Goal: Information Seeking & Learning: Learn about a topic

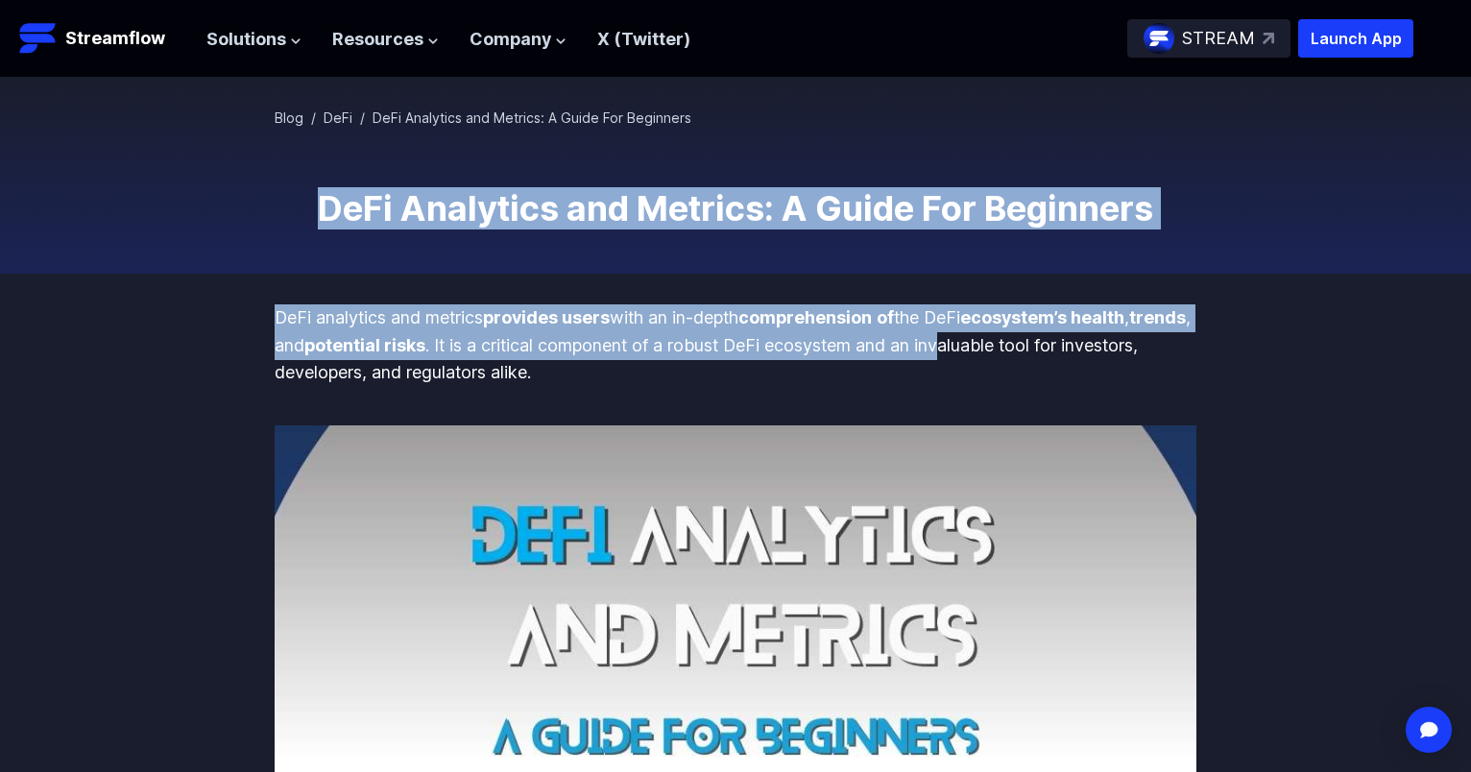
drag, startPoint x: 322, startPoint y: 207, endPoint x: 1017, endPoint y: 345, distance: 708.6
click at [1017, 346] on p "DeFi analytics and metrics provides users with an in-depth comprehension of the…" at bounding box center [736, 345] width 922 height 83
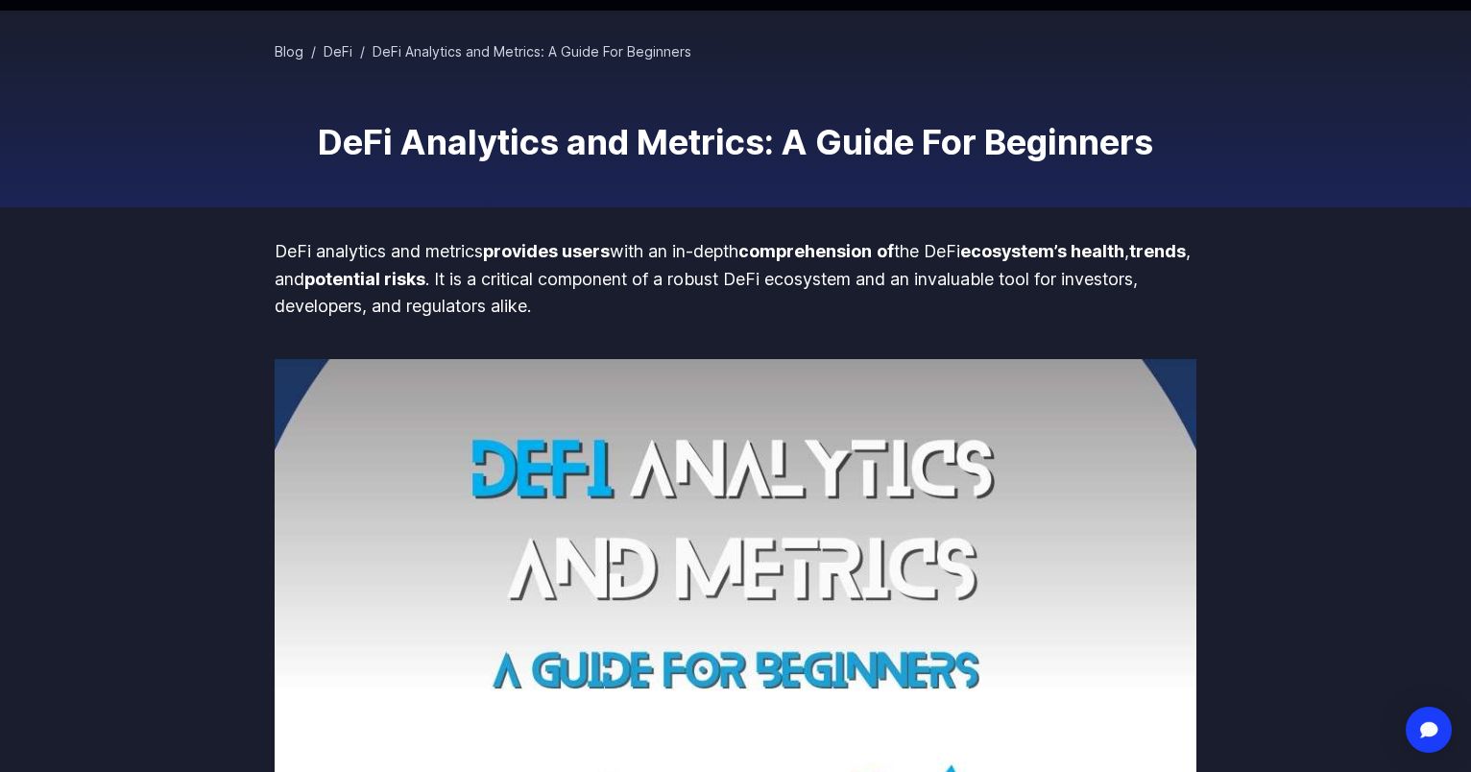
scroll to position [80, 0]
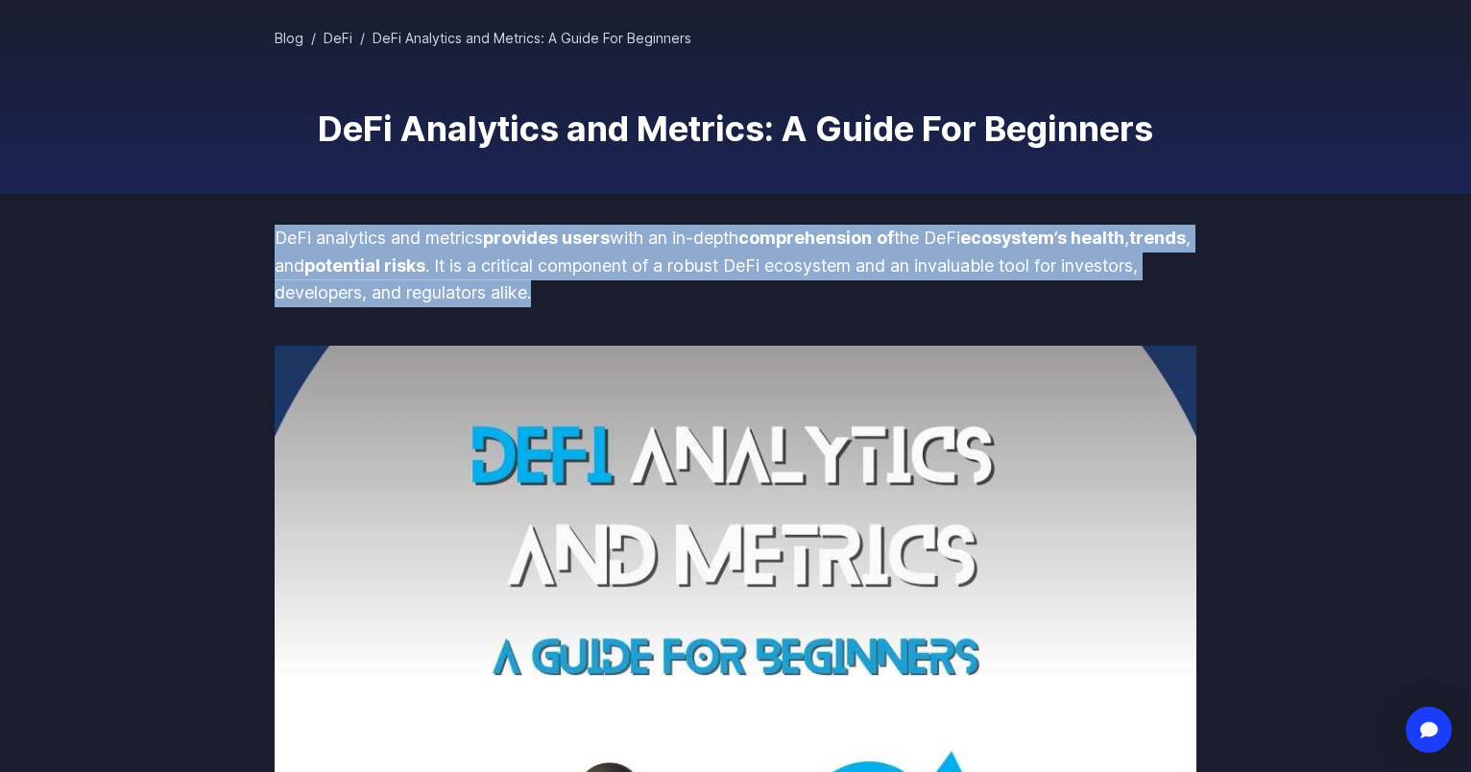
drag, startPoint x: 278, startPoint y: 241, endPoint x: 1060, endPoint y: 302, distance: 784.0
click at [1060, 302] on p "DeFi analytics and metrics provides users with an in-depth comprehension of the…" at bounding box center [736, 266] width 922 height 83
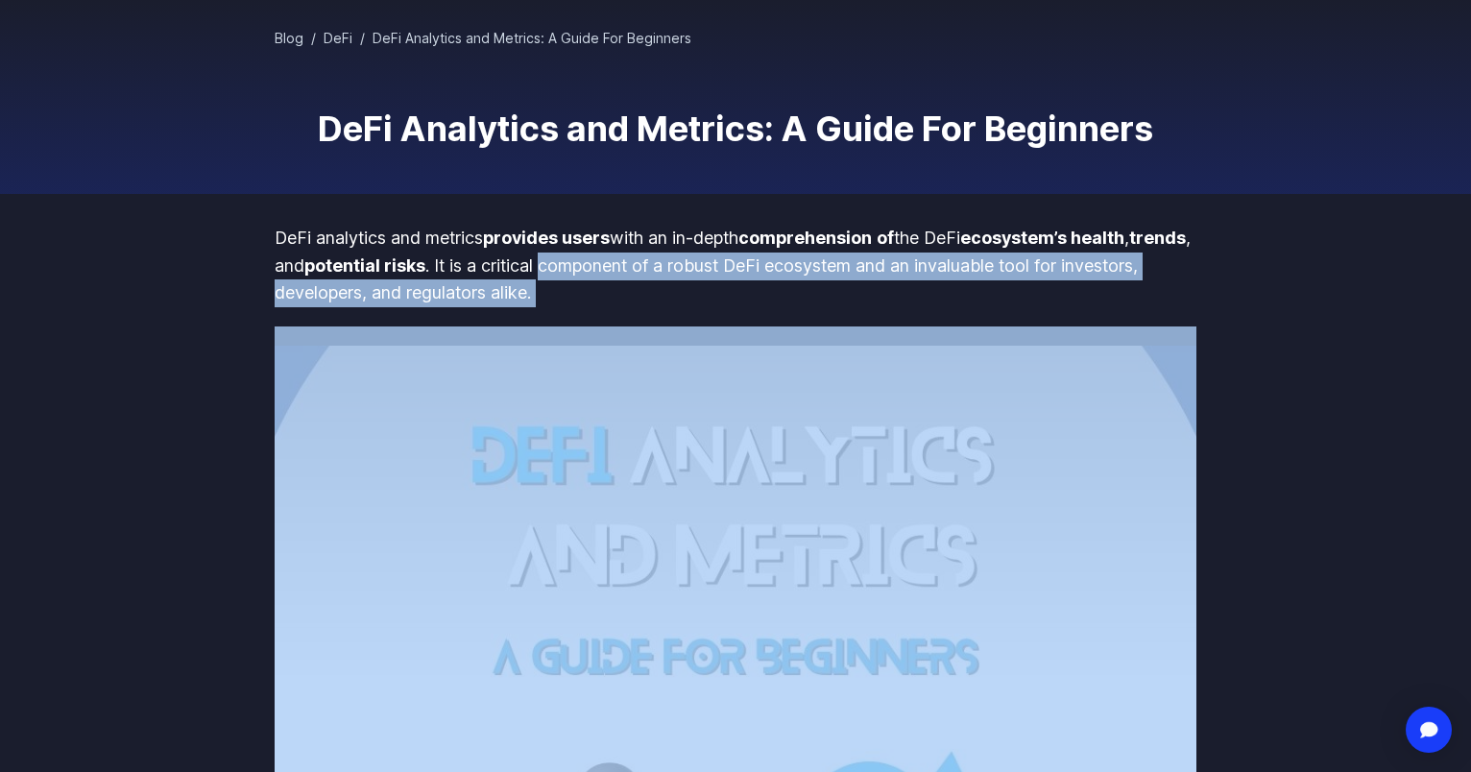
drag, startPoint x: 875, startPoint y: 270, endPoint x: 668, endPoint y: 254, distance: 207.0
click at [668, 254] on p "DeFi analytics and metrics provides users with an in-depth comprehension of the…" at bounding box center [736, 266] width 922 height 83
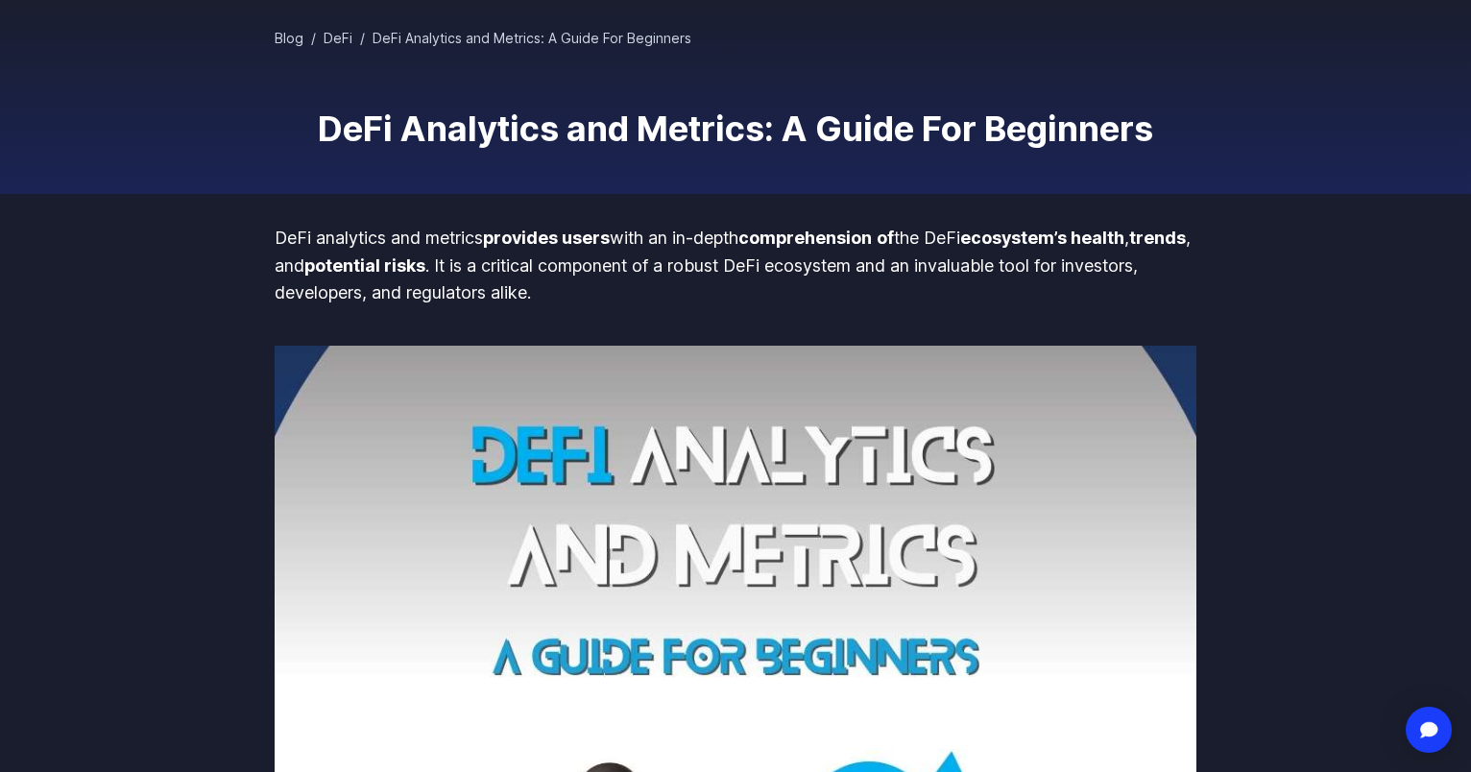
click at [668, 254] on p "DeFi analytics and metrics provides users with an in-depth comprehension of the…" at bounding box center [736, 266] width 922 height 83
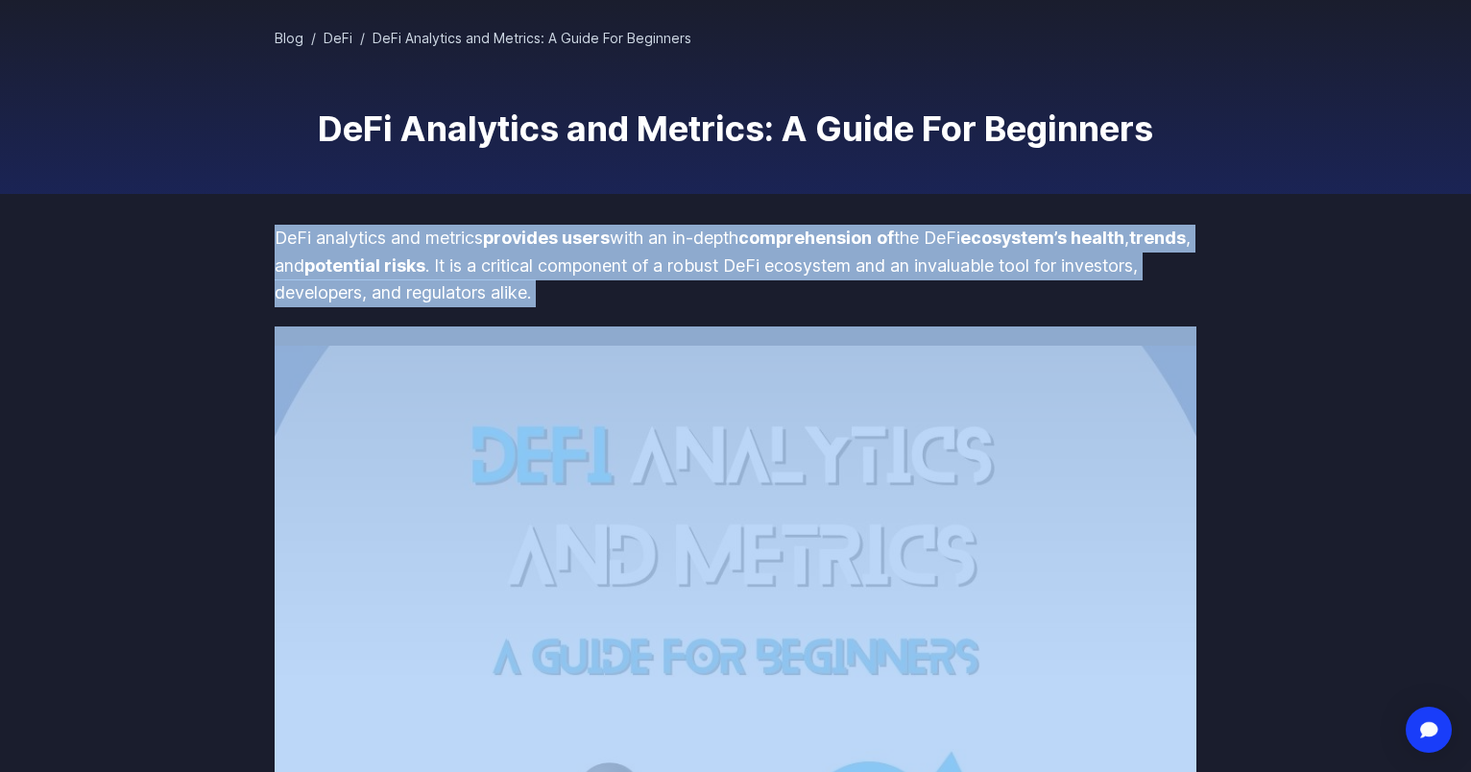
drag, startPoint x: 668, startPoint y: 254, endPoint x: 794, endPoint y: 291, distance: 131.0
click at [668, 254] on p "DeFi analytics and metrics provides users with an in-depth comprehension of the…" at bounding box center [736, 266] width 922 height 83
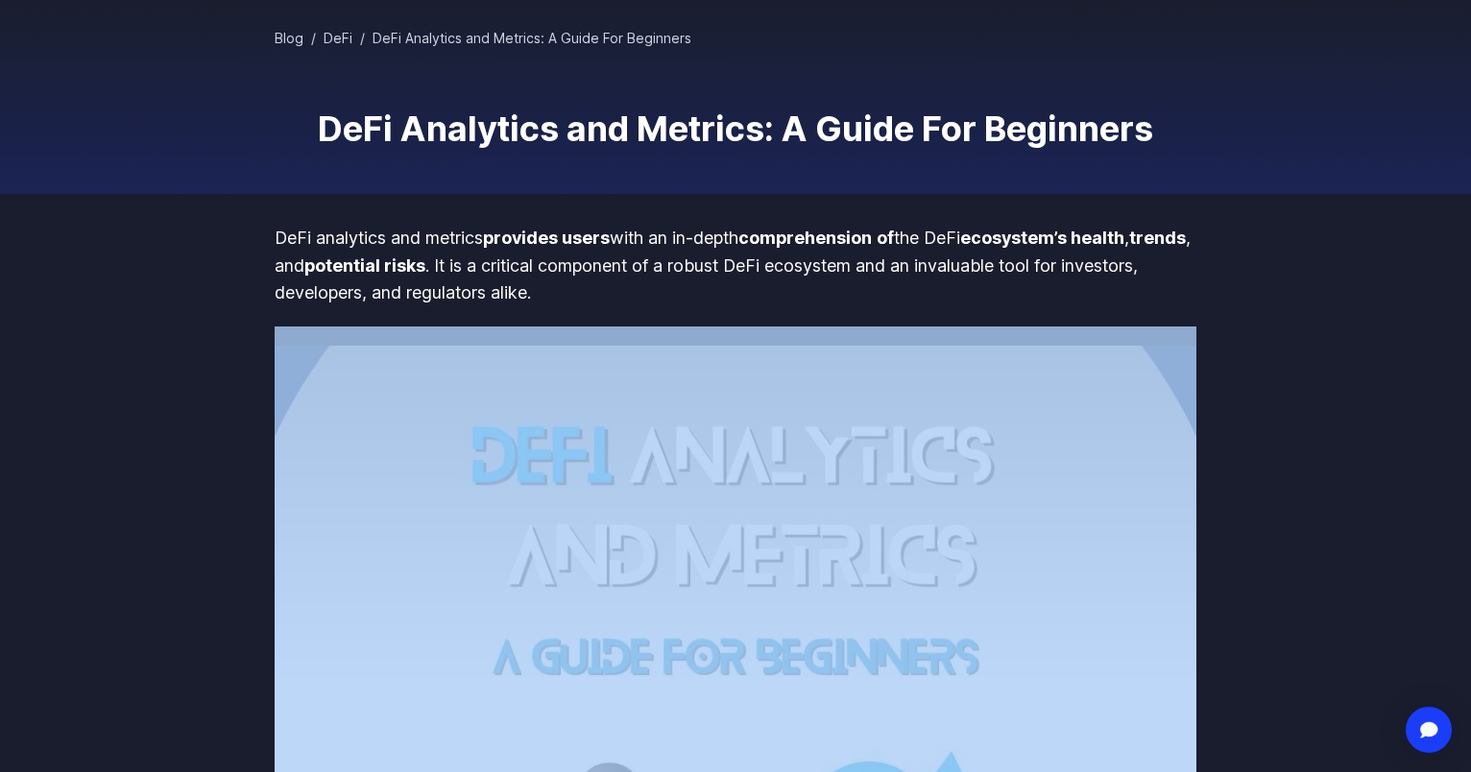
click at [794, 291] on p "DeFi analytics and metrics provides users with an in-depth comprehension of the…" at bounding box center [736, 266] width 922 height 83
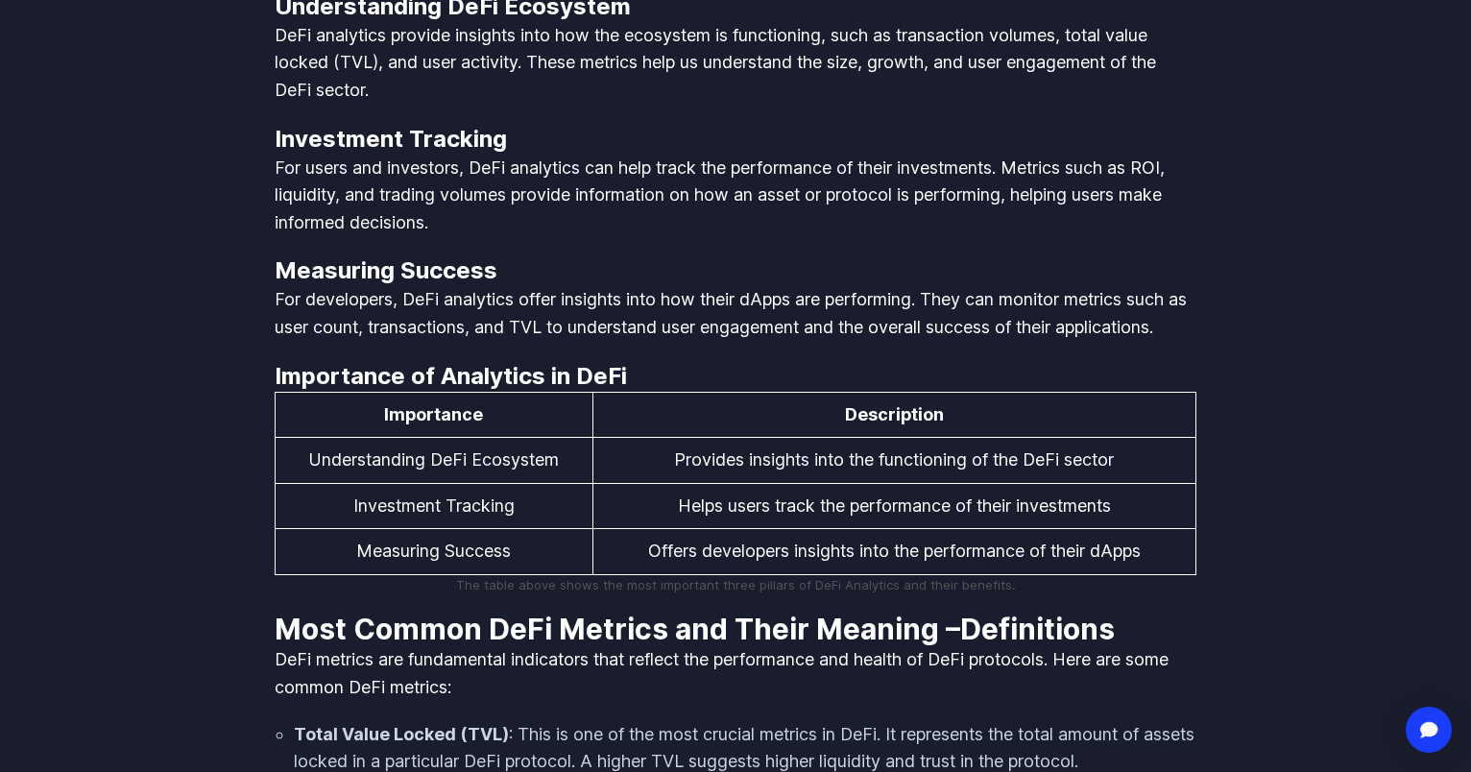
scroll to position [1838, 0]
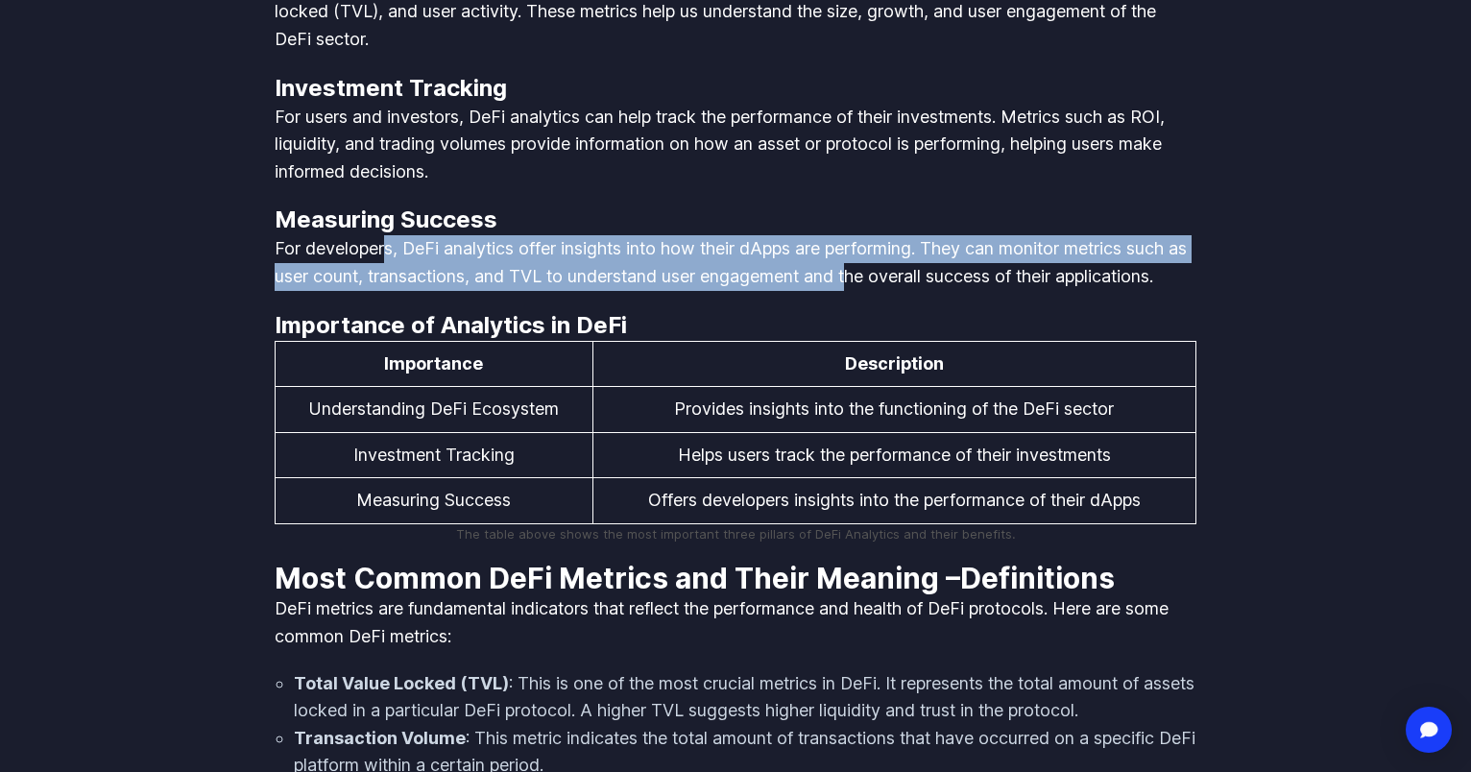
drag, startPoint x: 389, startPoint y: 253, endPoint x: 880, endPoint y: 264, distance: 491.7
click at [880, 264] on p "For developers, DeFi analytics offer insights into how their dApps are performi…" at bounding box center [736, 262] width 922 height 55
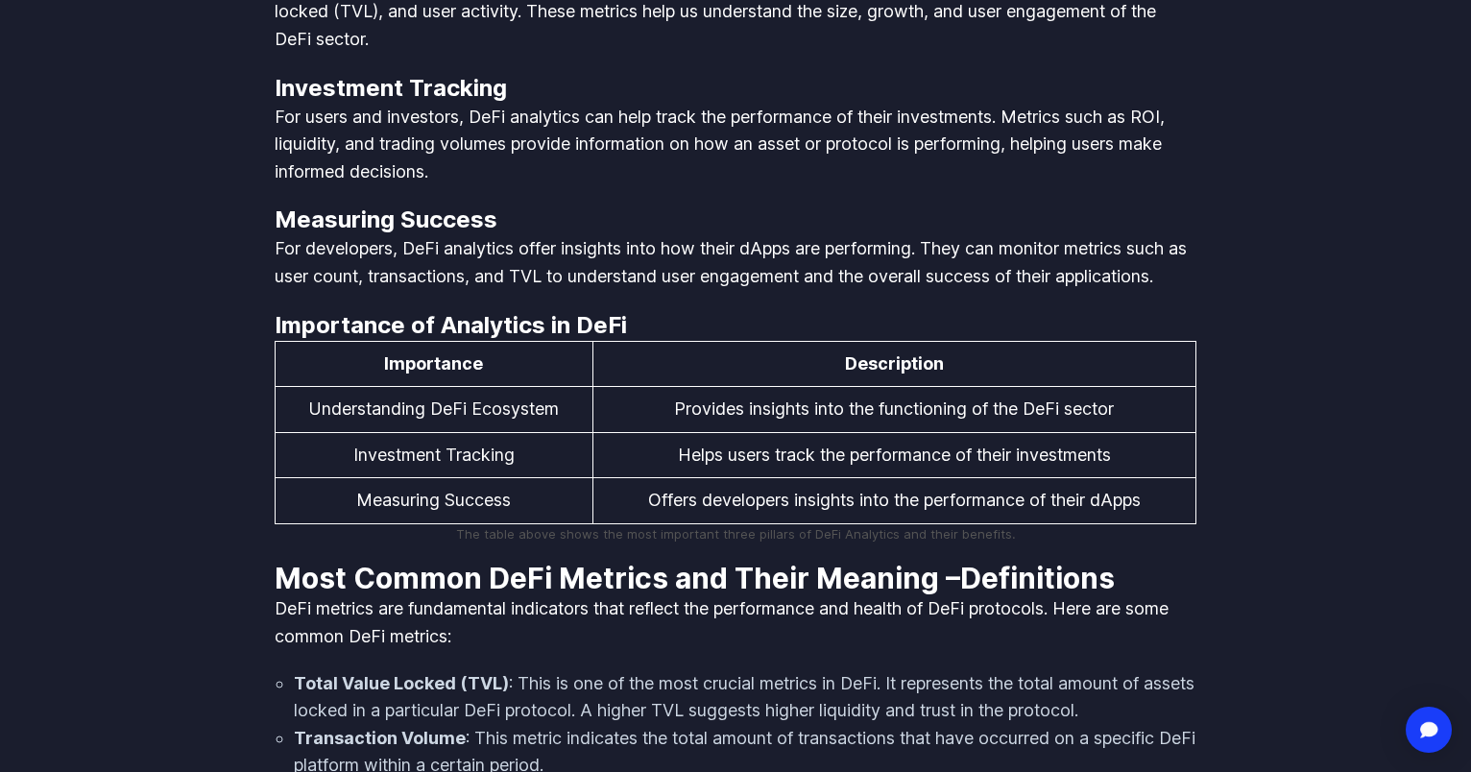
click at [880, 264] on p "For developers, DeFi analytics offer insights into how their dApps are performi…" at bounding box center [736, 262] width 922 height 55
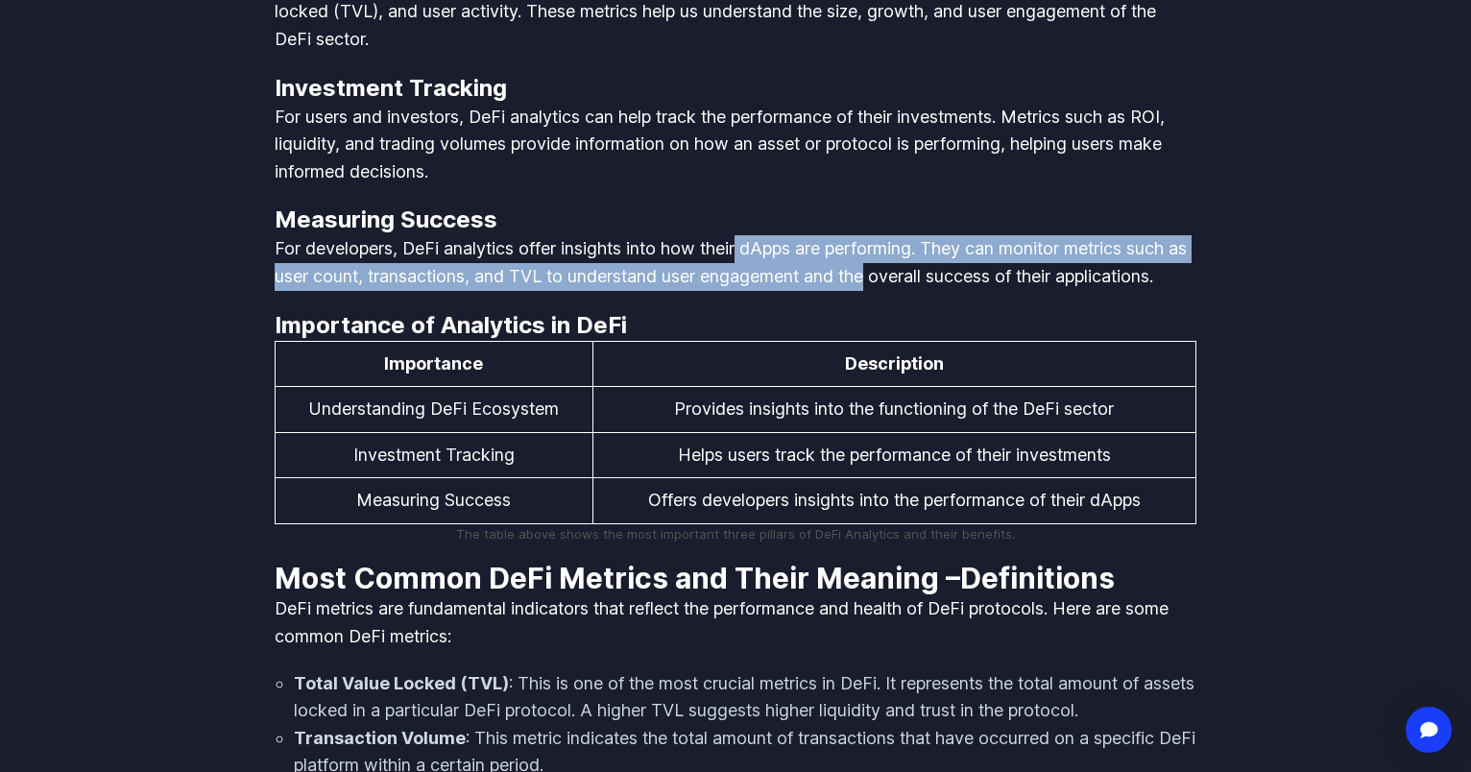
drag, startPoint x: 880, startPoint y: 264, endPoint x: 744, endPoint y: 246, distance: 137.6
click at [744, 246] on p "For developers, DeFi analytics offer insights into how their dApps are performi…" at bounding box center [736, 262] width 922 height 55
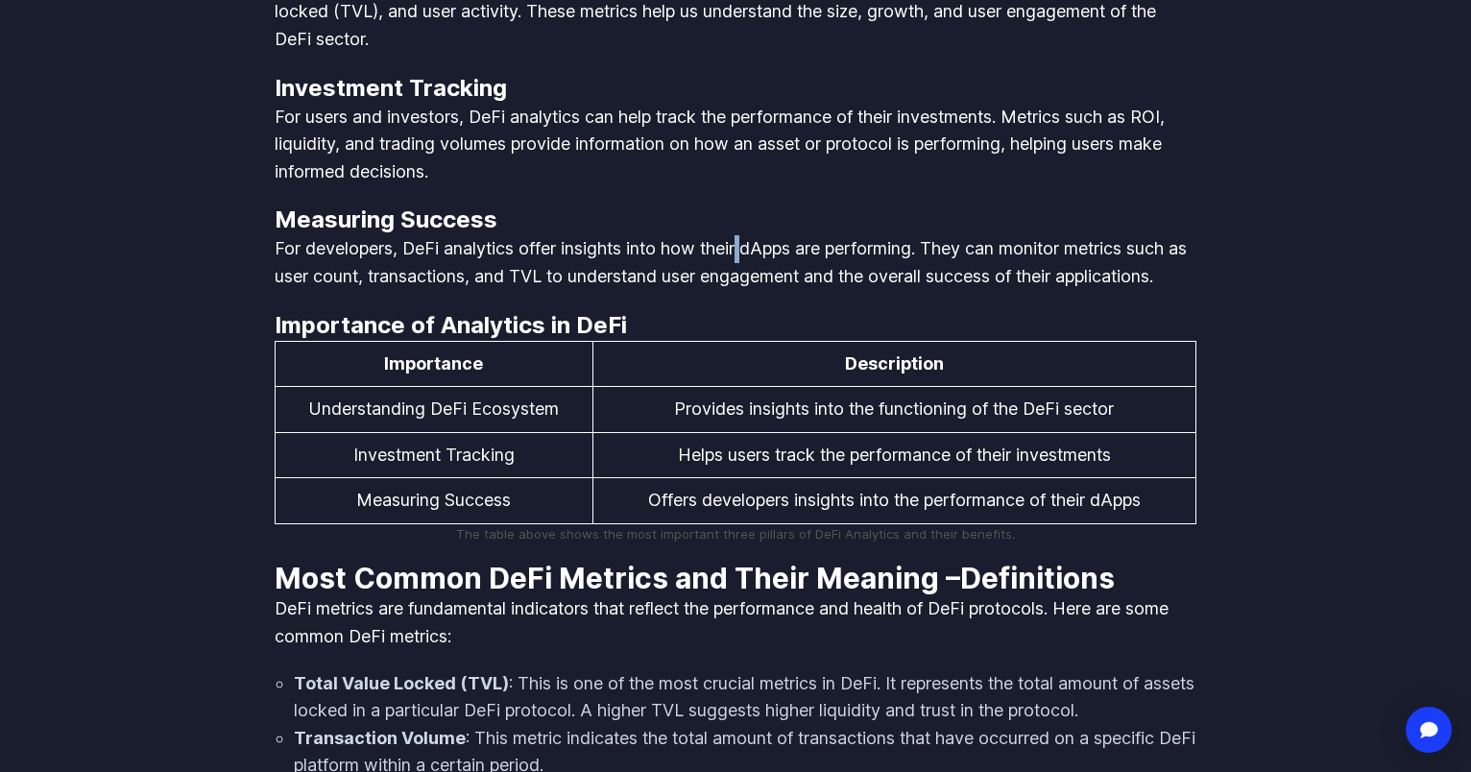
click at [744, 246] on p "For developers, DeFi analytics offer insights into how their dApps are performi…" at bounding box center [736, 262] width 922 height 55
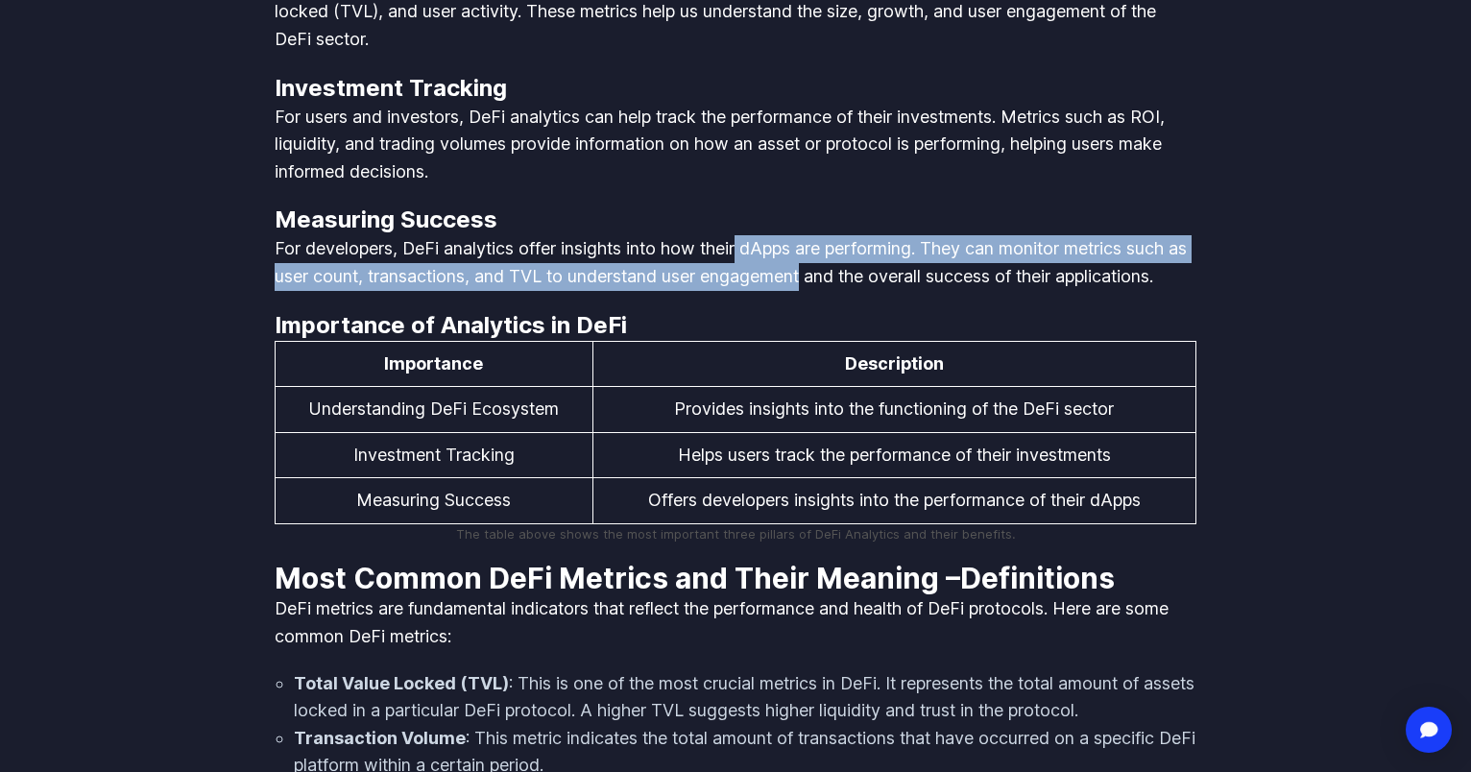
drag, startPoint x: 752, startPoint y: 250, endPoint x: 787, endPoint y: 271, distance: 41.3
click at [787, 271] on p "For developers, DeFi analytics offer insights into how their dApps are performi…" at bounding box center [736, 262] width 922 height 55
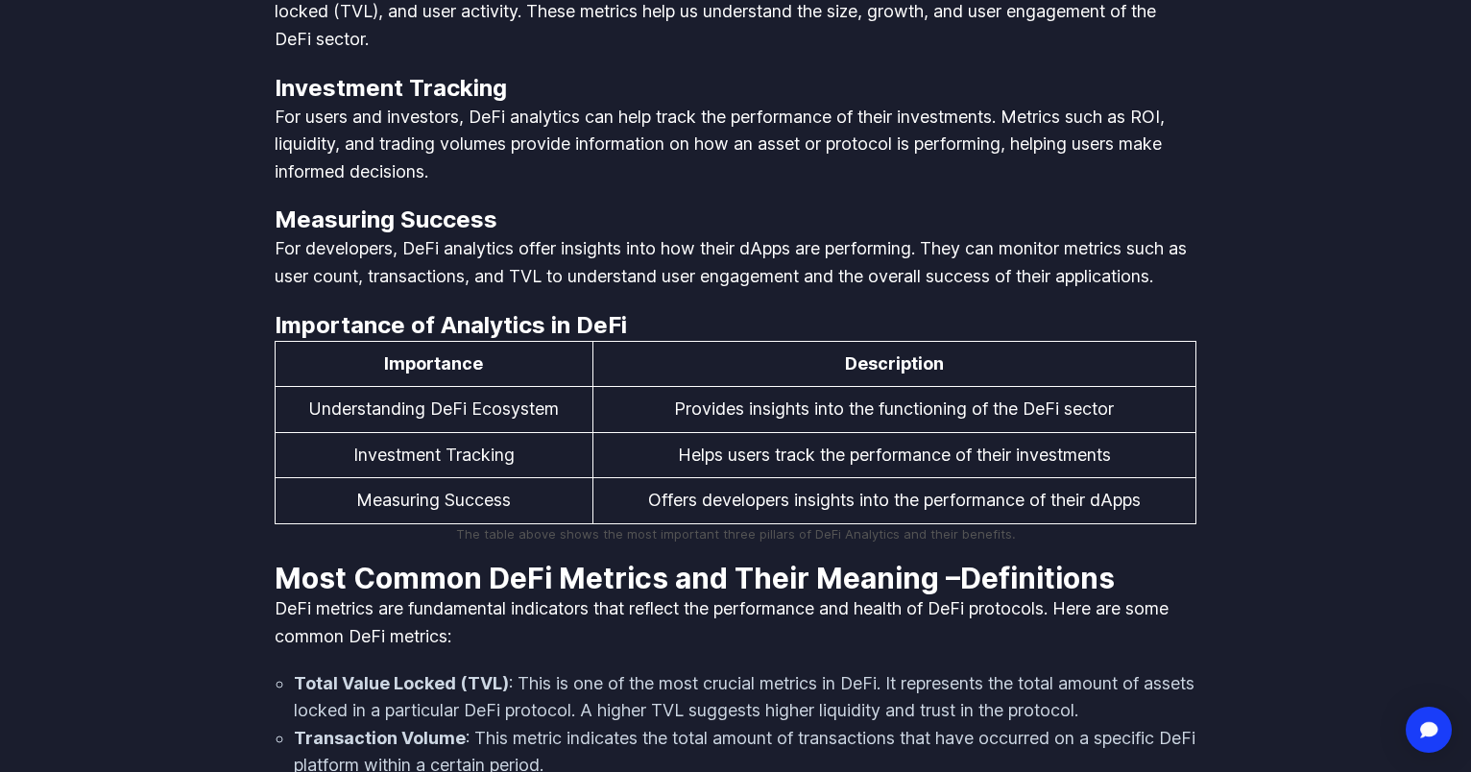
click at [787, 270] on p "For developers, DeFi analytics offer insights into how their dApps are performi…" at bounding box center [736, 262] width 922 height 55
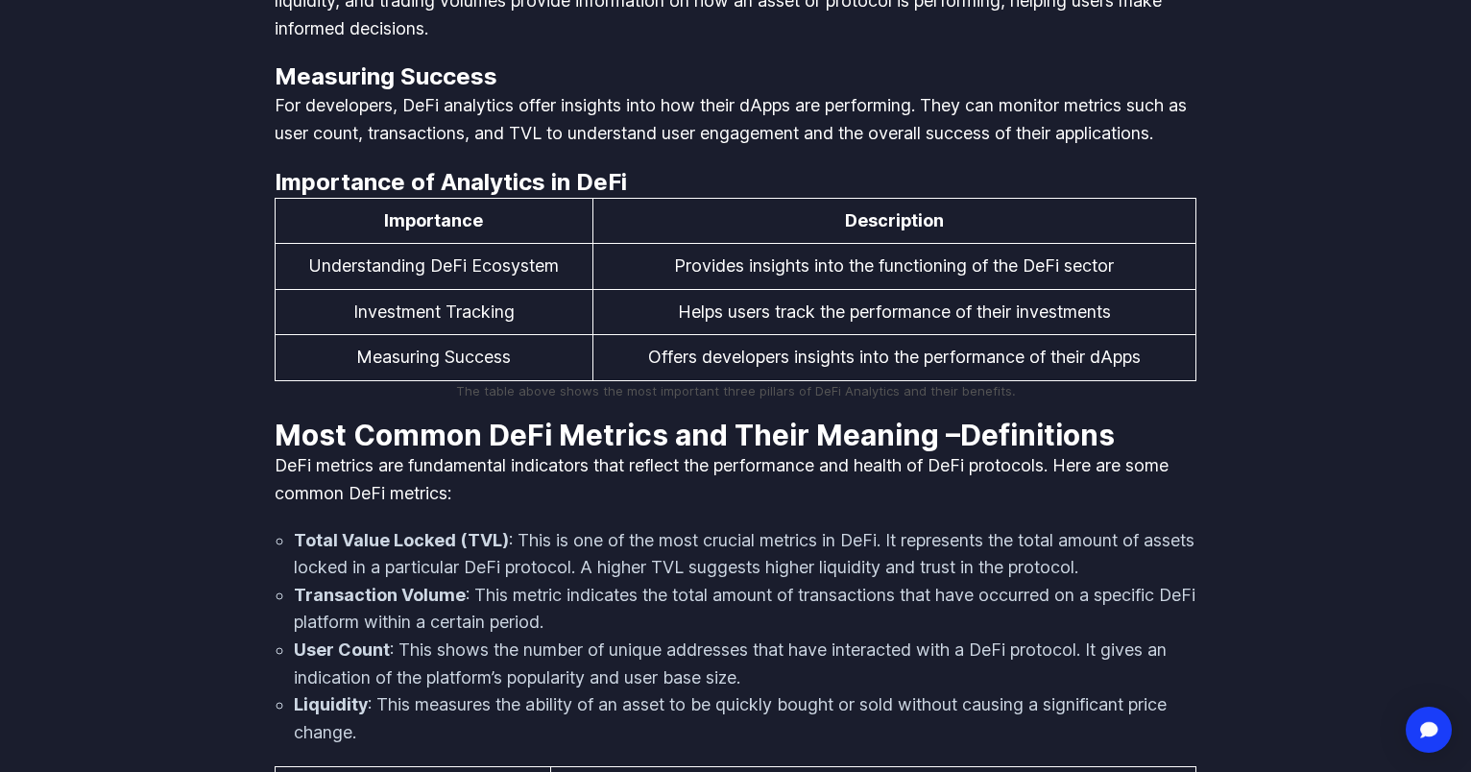
scroll to position [2124, 0]
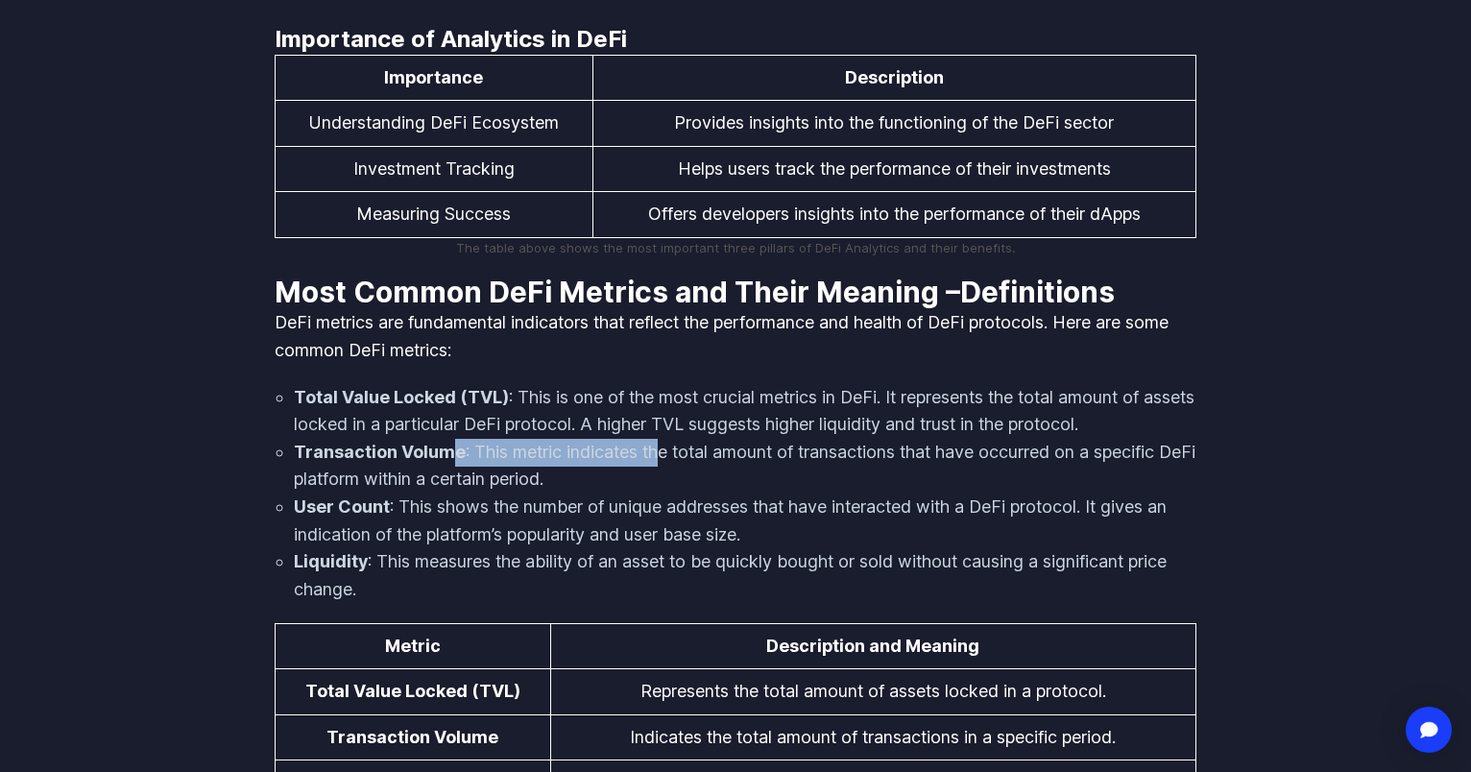
drag, startPoint x: 452, startPoint y: 493, endPoint x: 656, endPoint y: 483, distance: 203.8
click at [656, 483] on li "Transaction Volume : This metric indicates the total amount of transactions tha…" at bounding box center [745, 466] width 903 height 55
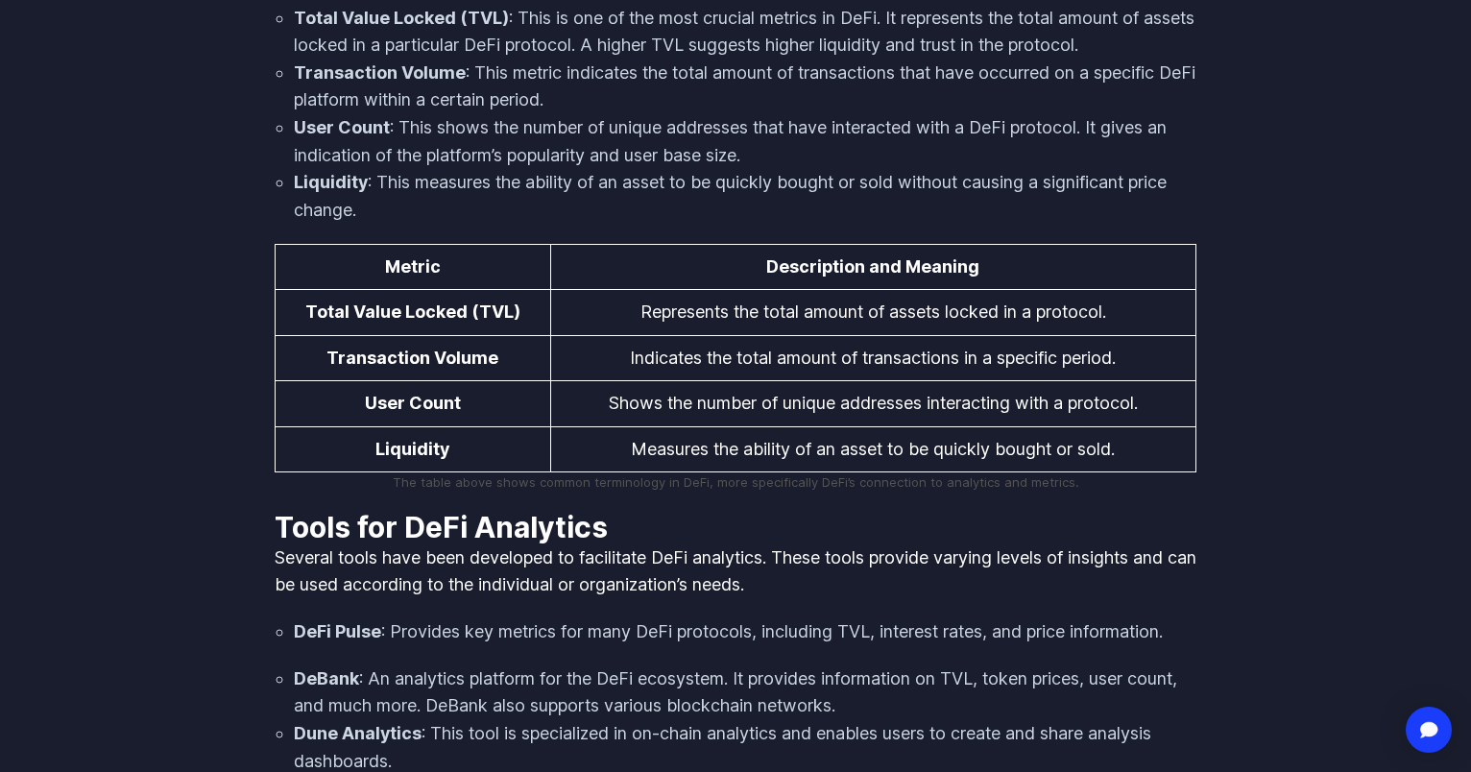
scroll to position [2729, 0]
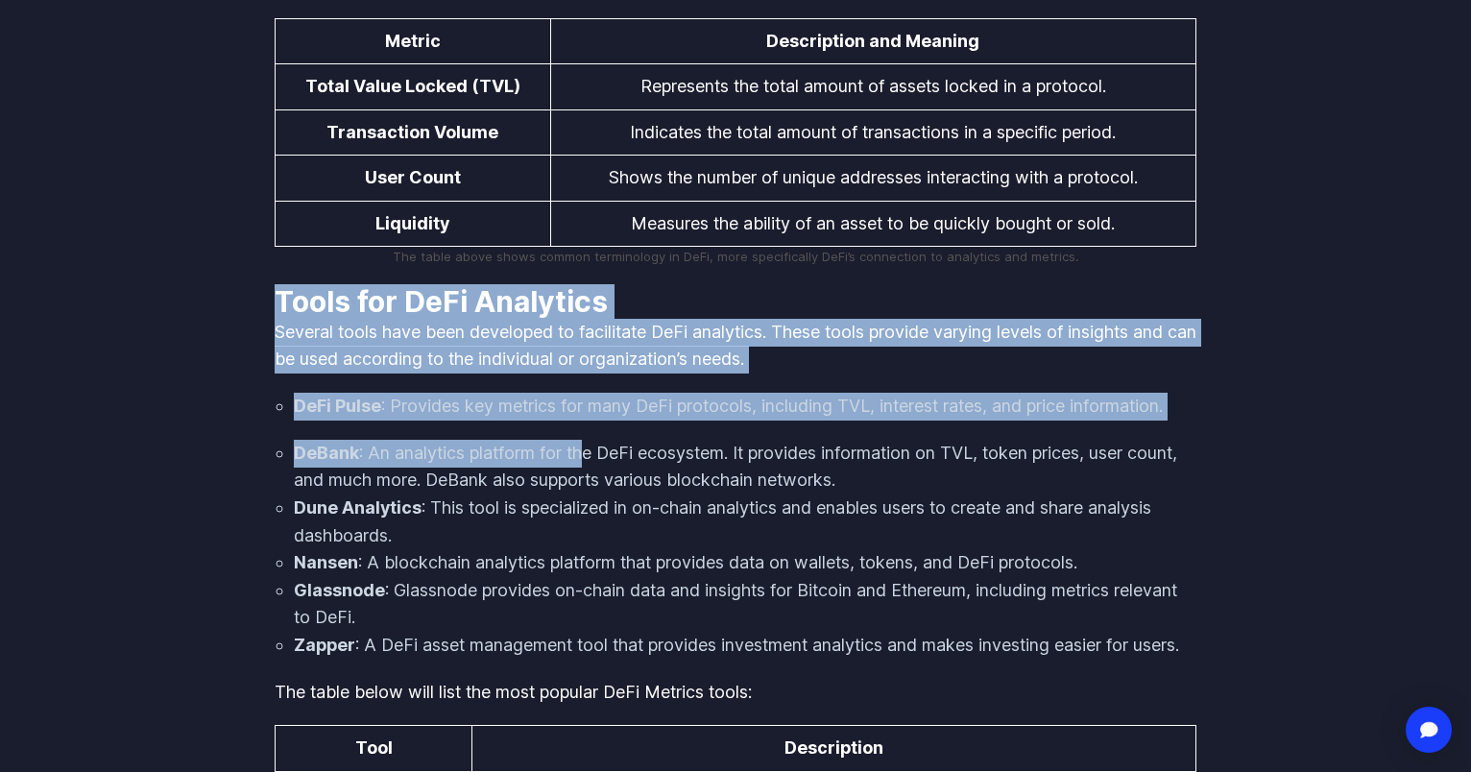
drag, startPoint x: 279, startPoint y: 320, endPoint x: 588, endPoint y: 478, distance: 346.6
click at [588, 478] on li "DeBank : An analytics platform for the DeFi ecosystem. It provides information …" at bounding box center [745, 467] width 903 height 55
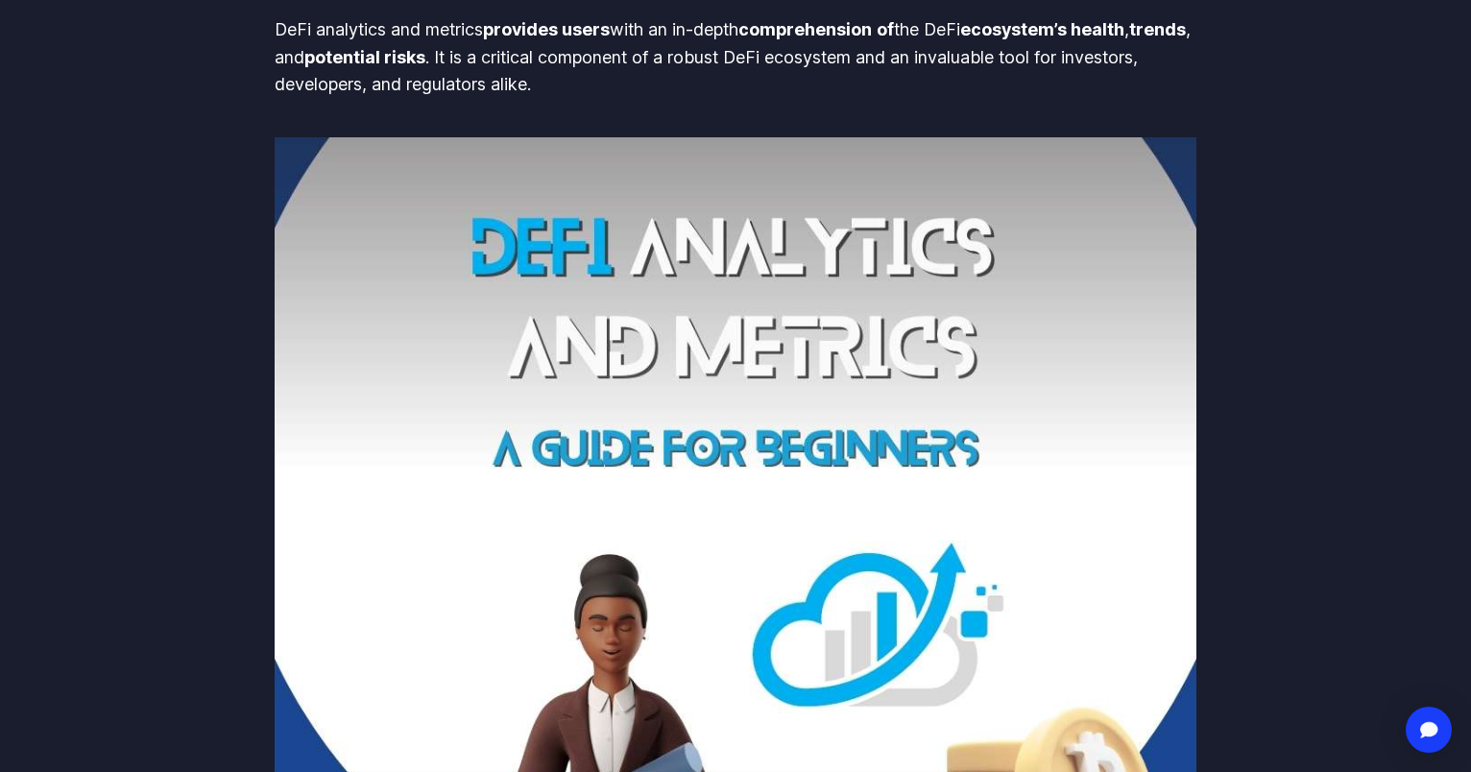
scroll to position [549, 0]
